Goal: Information Seeking & Learning: Find specific fact

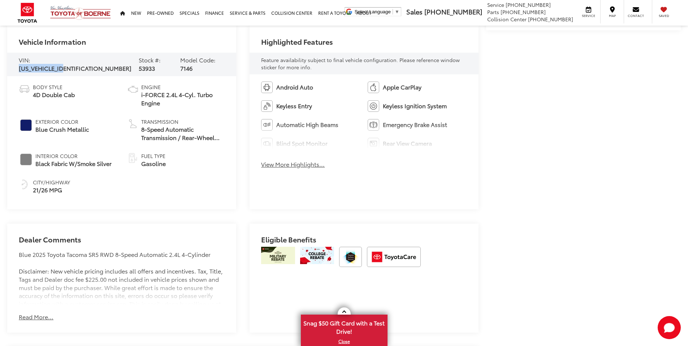
scroll to position [348, 0]
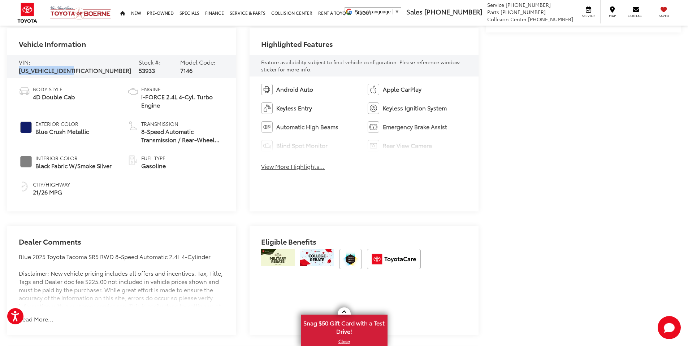
drag, startPoint x: 31, startPoint y: 61, endPoint x: 92, endPoint y: 65, distance: 61.5
click at [92, 65] on div "VIN: [US_VEHICLE_IDENTIFICATION_NUMBER] Stock #: 53933 Model Code: 7146" at bounding box center [121, 67] width 229 height 24
copy span "[US_VEHICLE_IDENTIFICATION_NUMBER]"
drag, startPoint x: 122, startPoint y: 67, endPoint x: 137, endPoint y: 63, distance: 15.9
click at [139, 66] on span "53933" at bounding box center [147, 70] width 16 height 8
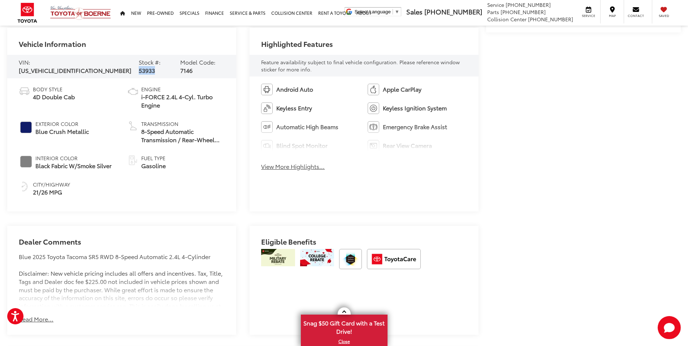
copy span "53933"
drag, startPoint x: 181, startPoint y: 66, endPoint x: 198, endPoint y: 65, distance: 16.3
click at [198, 65] on div "VIN: [US_VEHICLE_IDENTIFICATION_NUMBER] Stock #: 53933 Model Code: 7146" at bounding box center [121, 67] width 229 height 24
drag, startPoint x: 180, startPoint y: 65, endPoint x: 194, endPoint y: 69, distance: 14.4
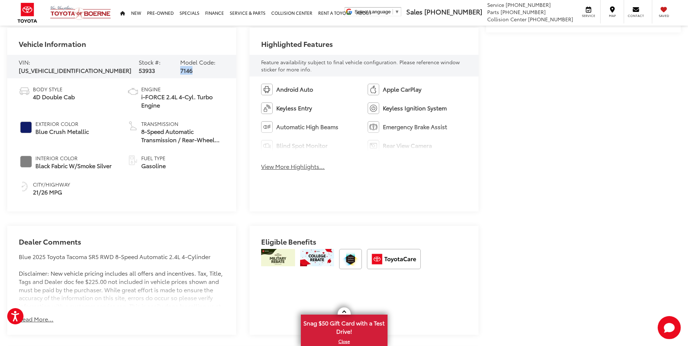
click at [194, 69] on div "VIN: [US_VEHICLE_IDENTIFICATION_NUMBER] Stock #: 53933 Model Code: 7146" at bounding box center [121, 67] width 229 height 24
copy span "7146"
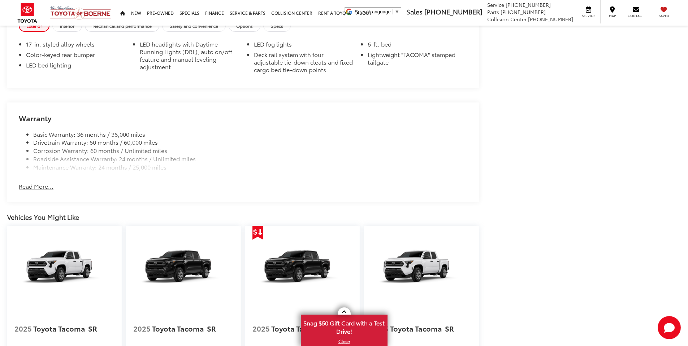
scroll to position [762, 0]
